Goal: Task Accomplishment & Management: Manage account settings

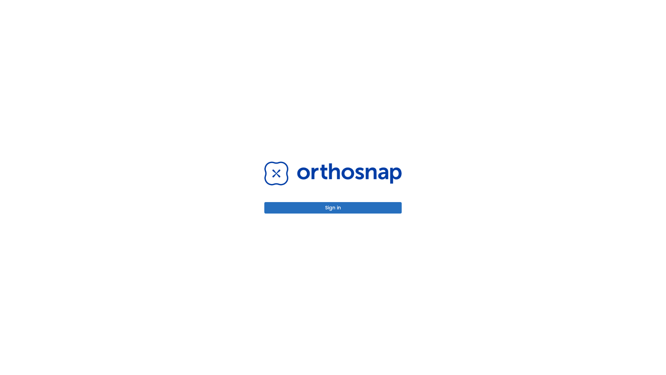
click at [333, 208] on button "Sign in" at bounding box center [332, 207] width 137 height 11
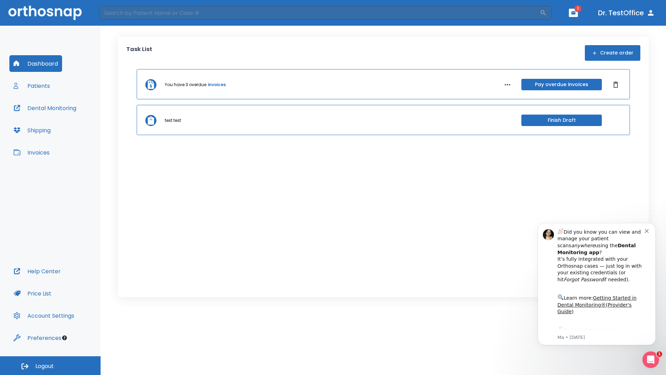
click at [50, 365] on span "Logout" at bounding box center [44, 366] width 18 height 8
